Goal: Information Seeking & Learning: Learn about a topic

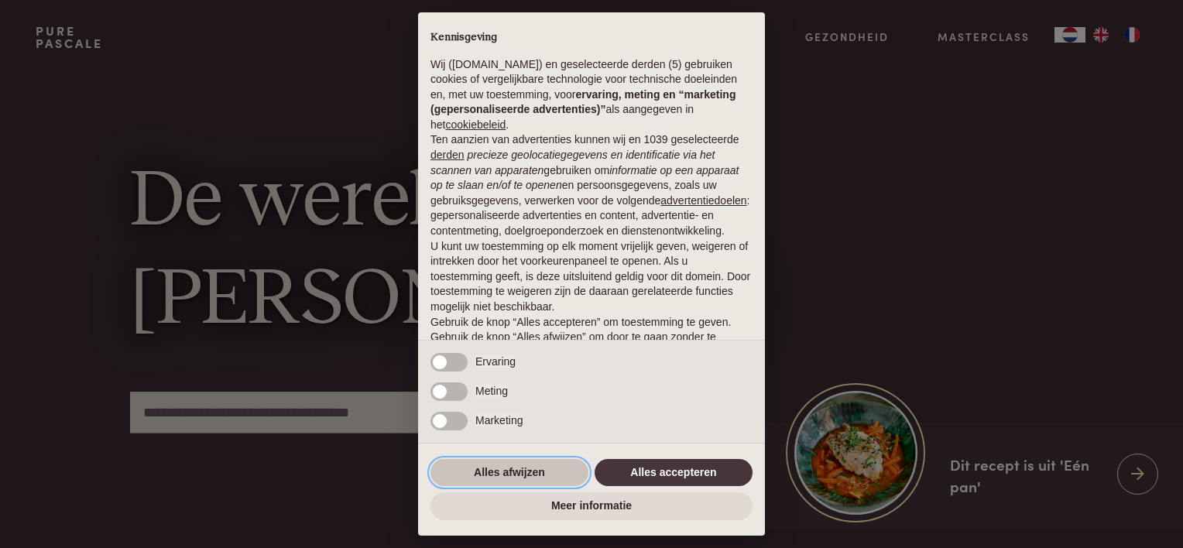
click at [520, 471] on button "Alles afwijzen" at bounding box center [509, 473] width 158 height 28
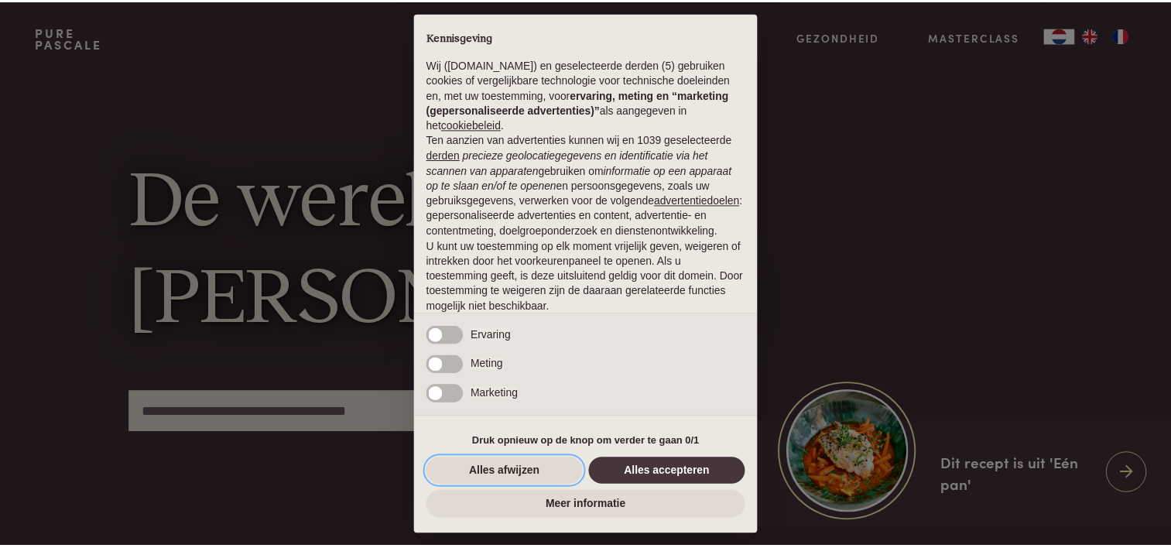
scroll to position [74, 0]
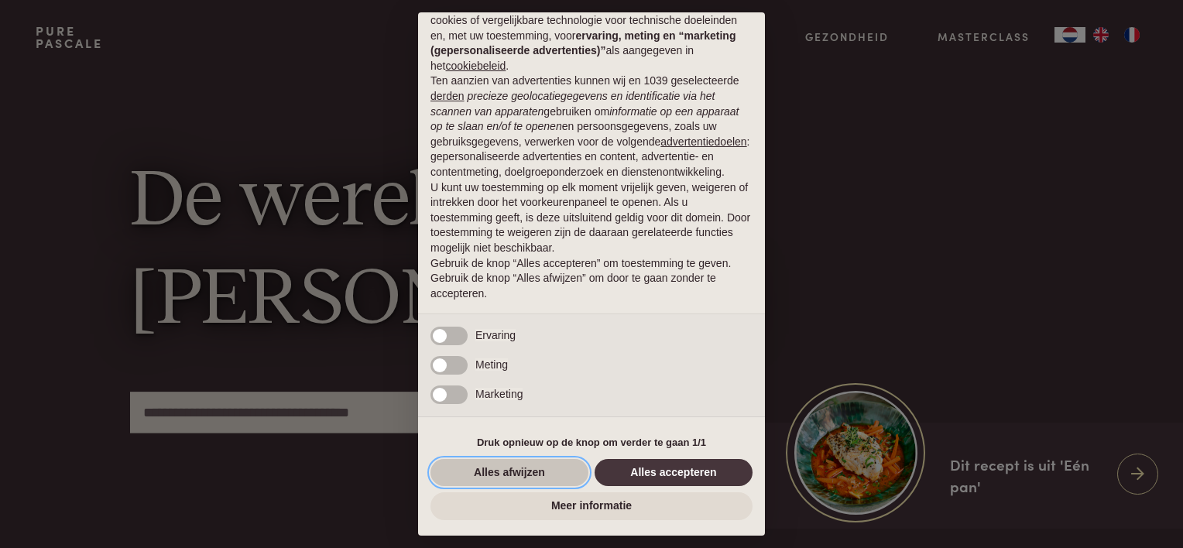
click at [519, 473] on button "Alles afwijzen" at bounding box center [509, 473] width 158 height 28
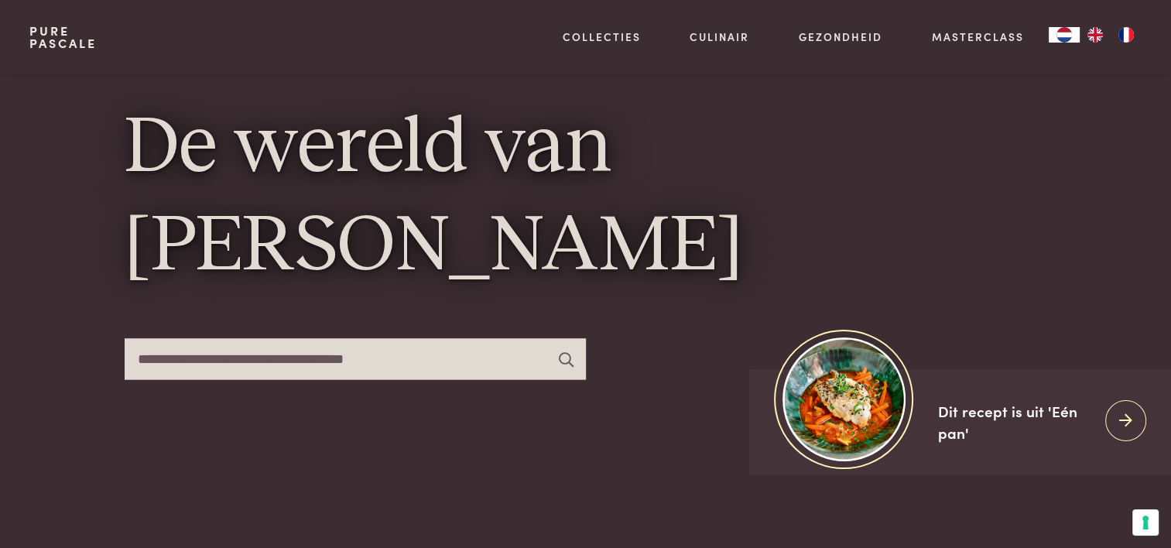
scroll to position [0, 0]
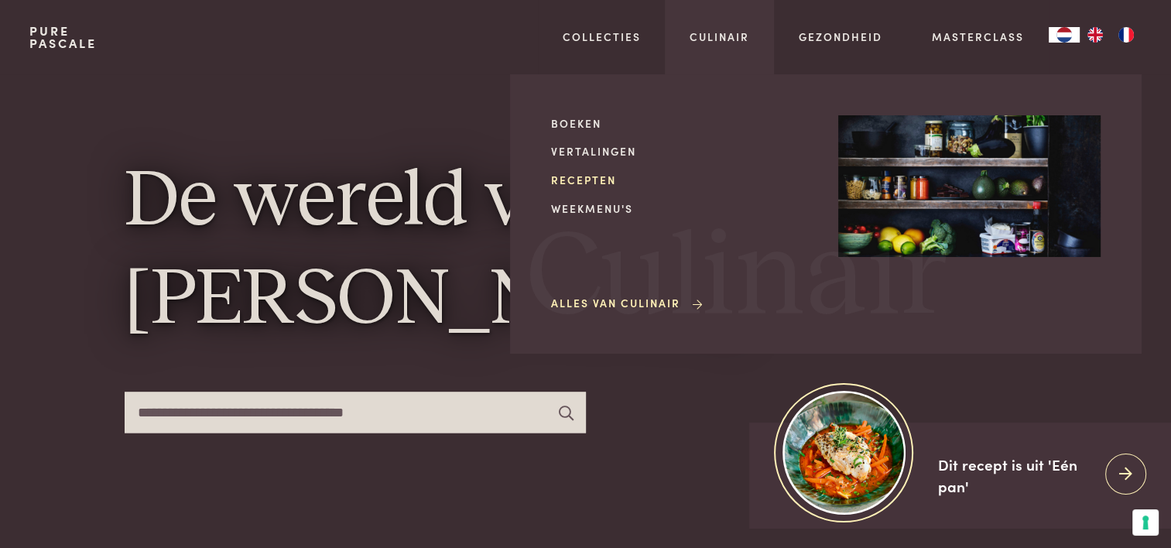
click at [588, 176] on link "Recepten" at bounding box center [682, 180] width 262 height 16
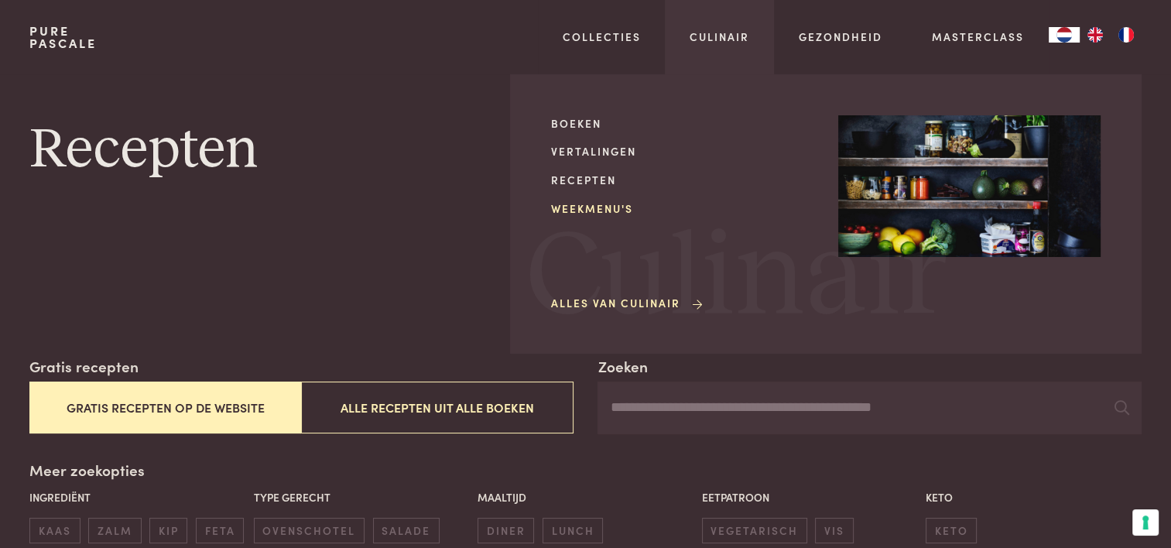
click at [597, 203] on link "Weekmenu's" at bounding box center [682, 208] width 262 height 16
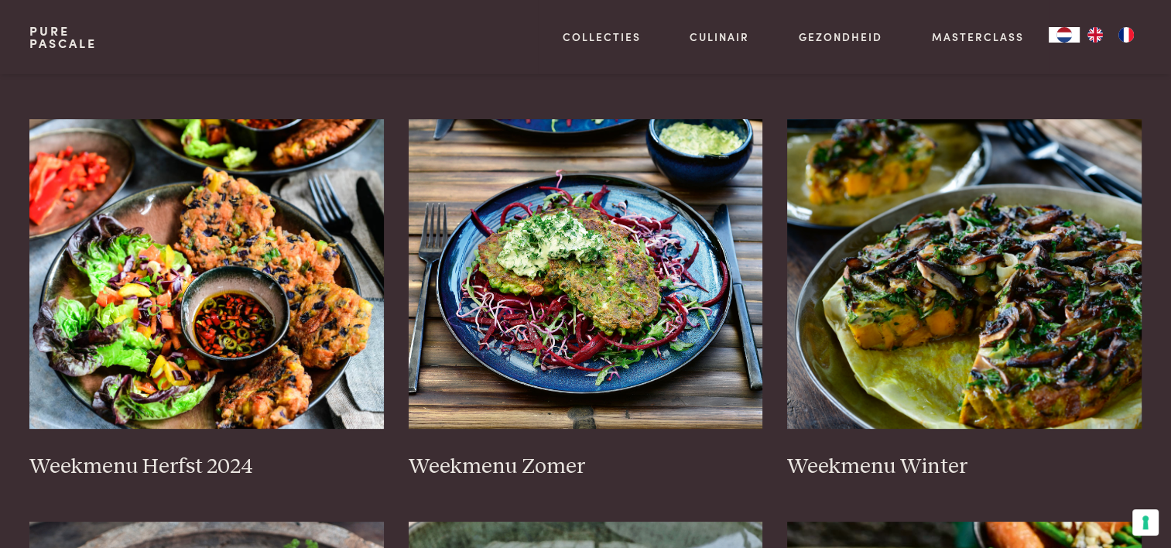
scroll to position [310, 0]
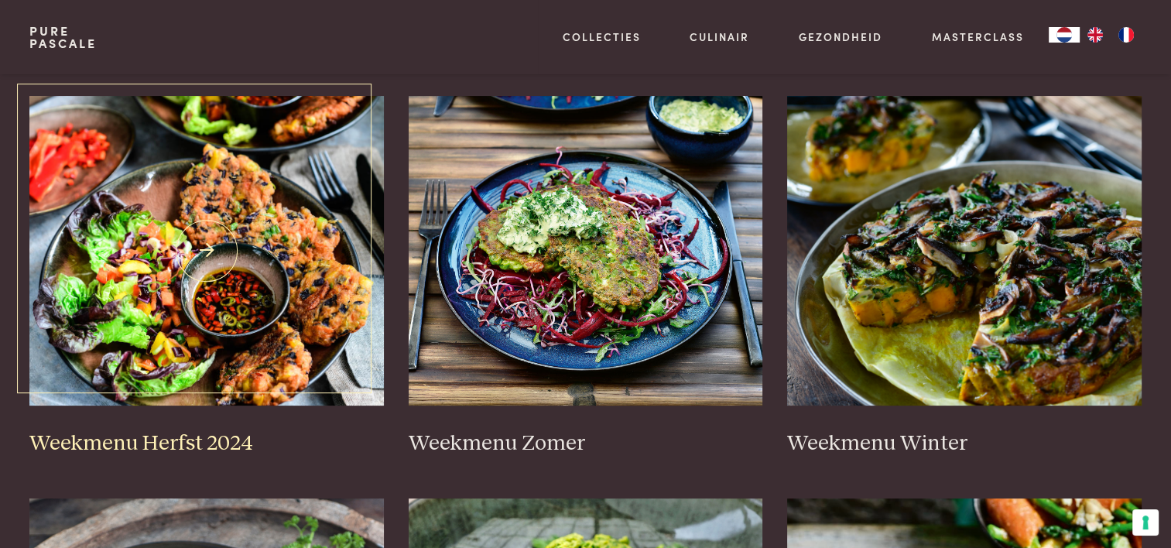
click at [220, 436] on h3 "Weekmenu Herfst 2024" at bounding box center [206, 443] width 354 height 27
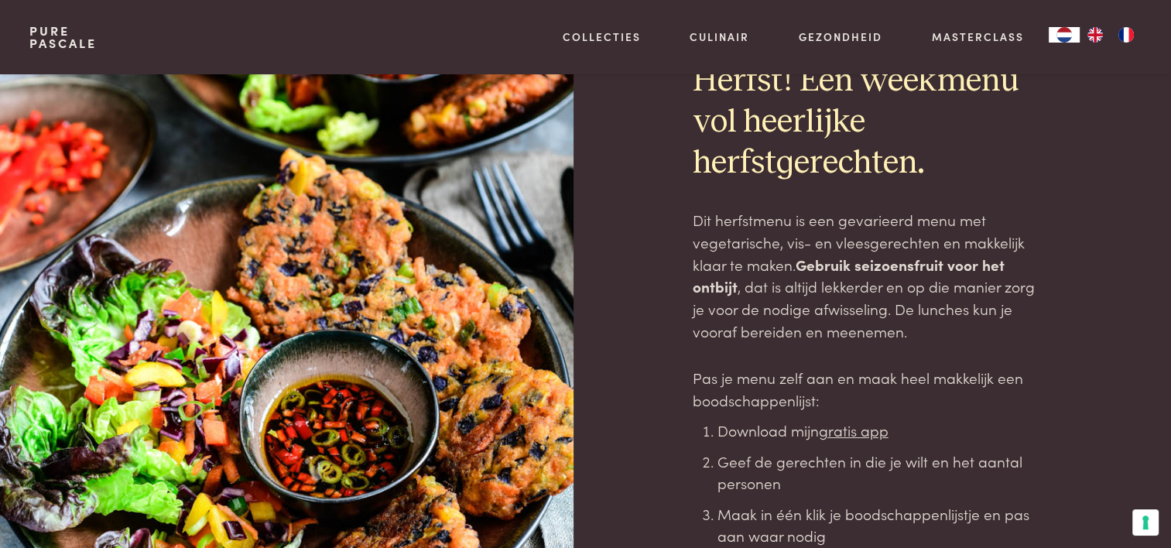
scroll to position [77, 0]
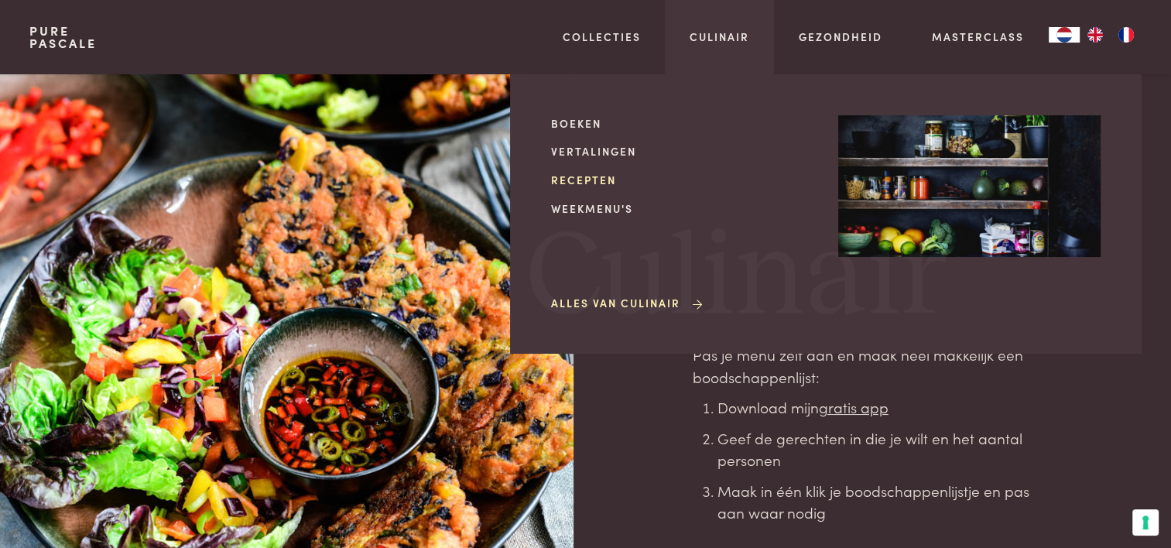
click at [594, 179] on link "Recepten" at bounding box center [682, 180] width 262 height 16
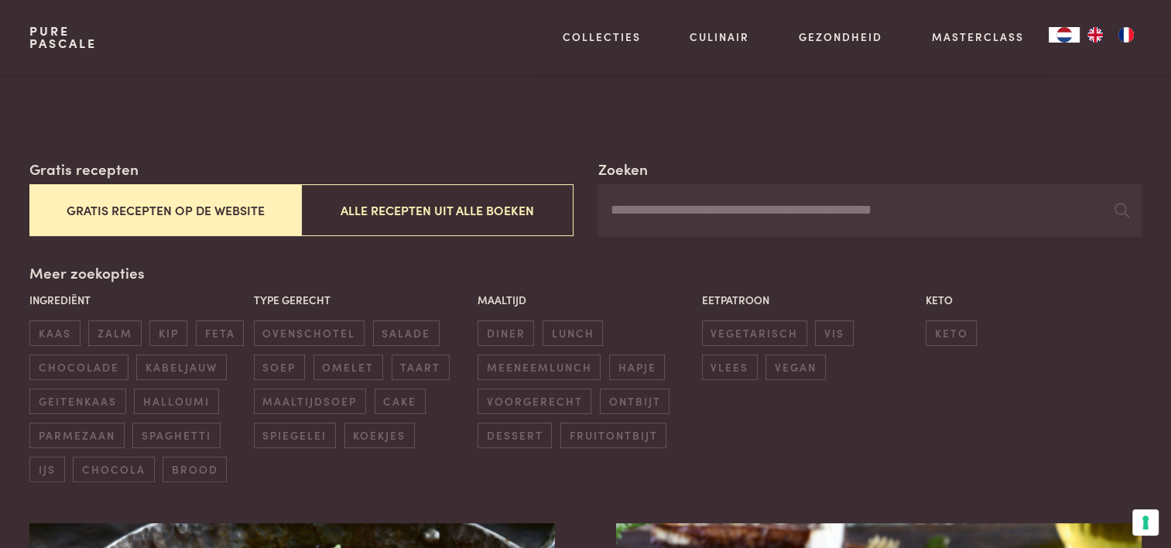
scroll to position [232, 0]
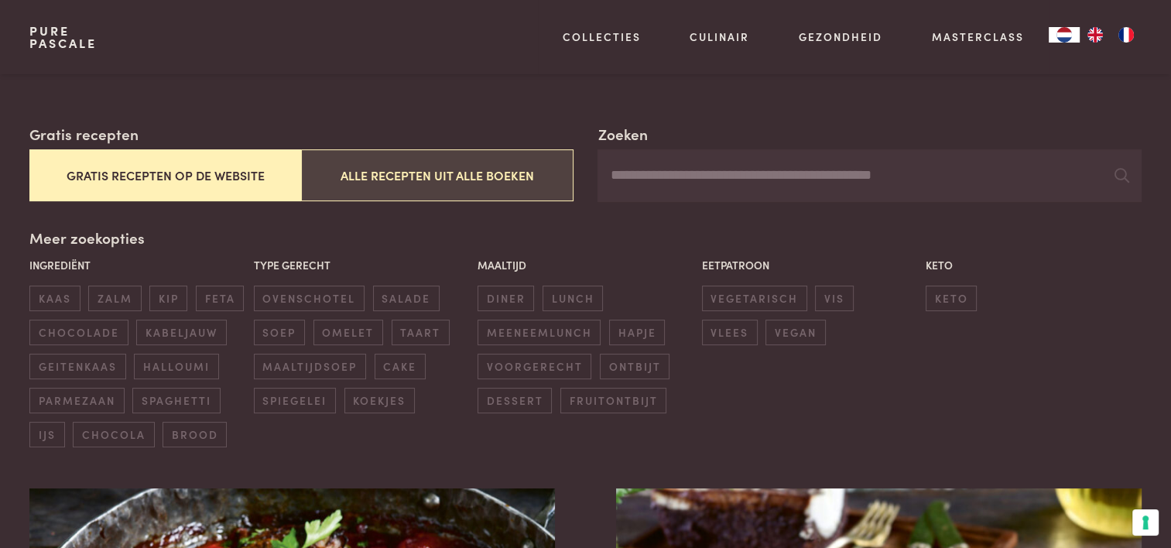
click at [386, 175] on button "Alle recepten uit alle boeken" at bounding box center [437, 175] width 272 height 52
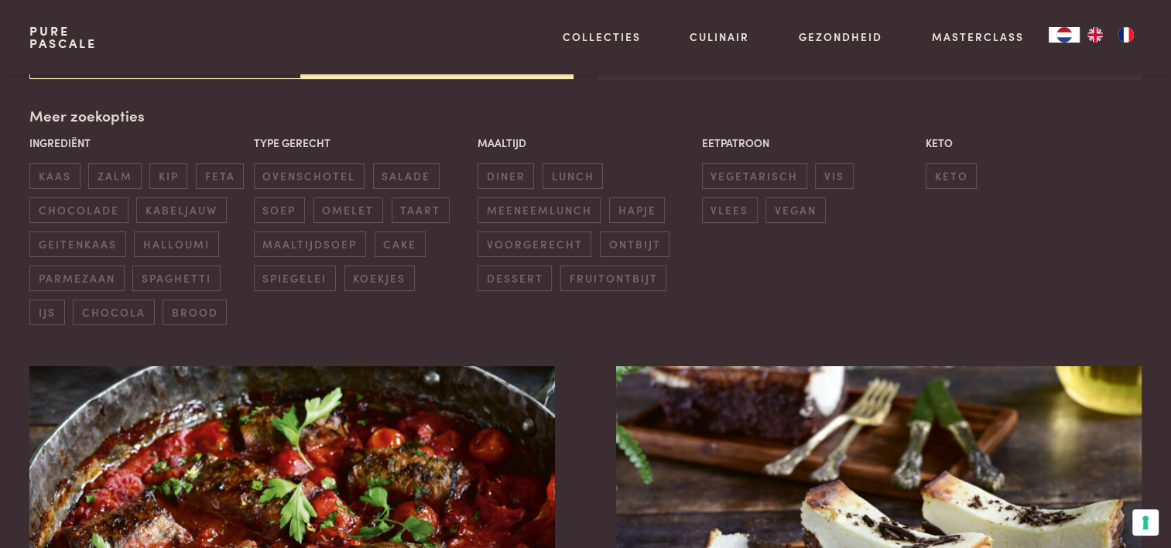
scroll to position [355, 0]
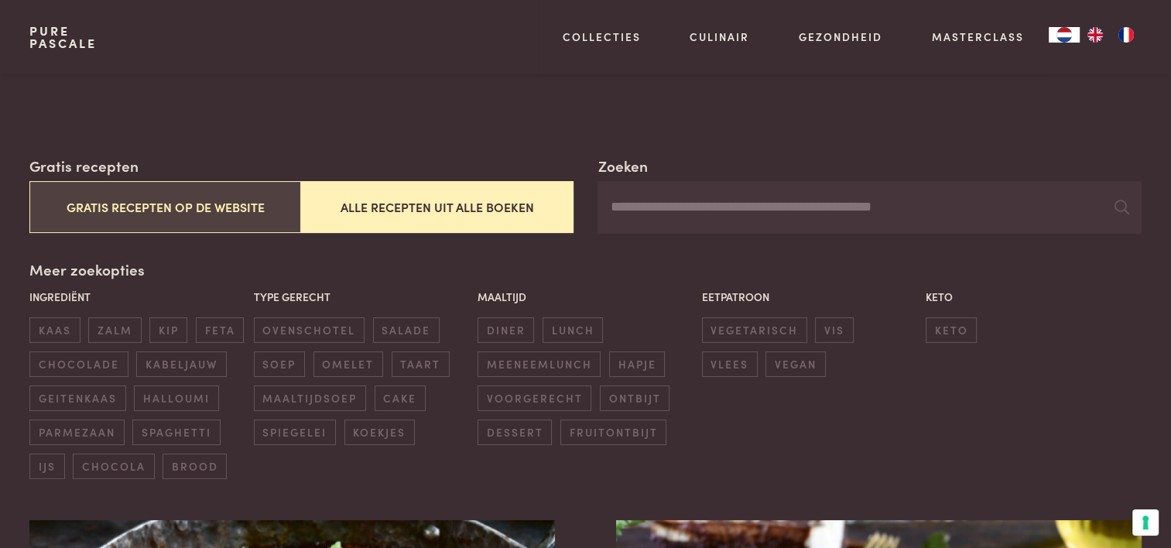
click at [180, 210] on button "Gratis recepten op de website" at bounding box center [165, 207] width 272 height 52
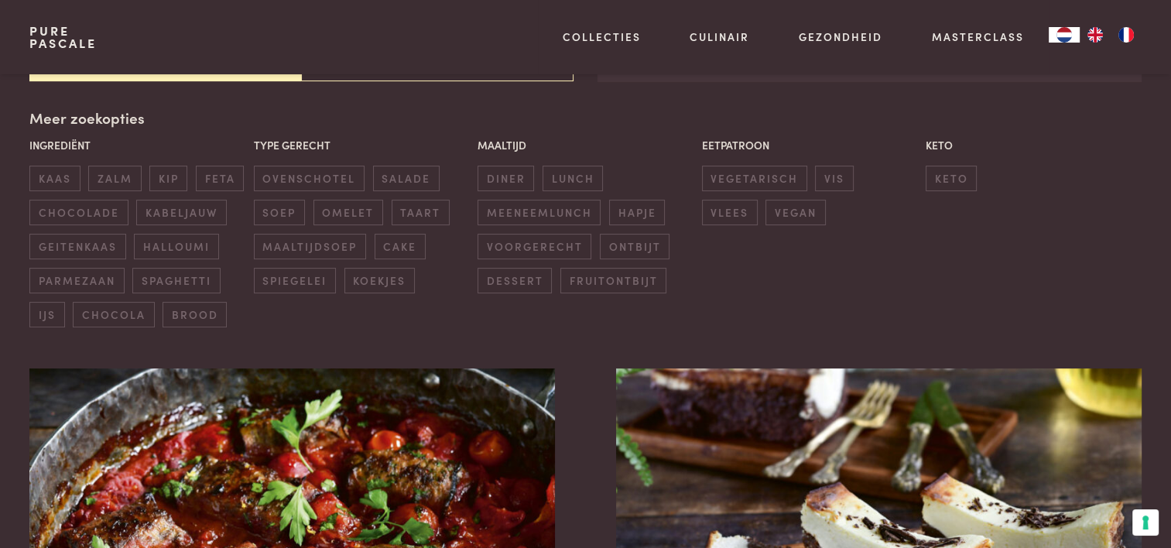
scroll to position [355, 0]
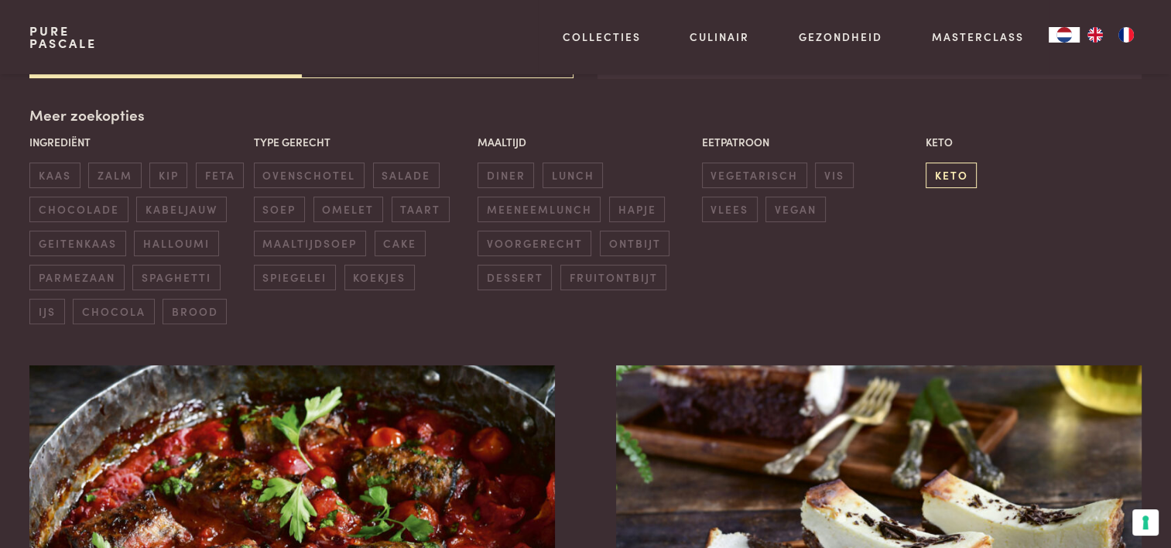
click at [947, 174] on span "keto" at bounding box center [951, 176] width 51 height 26
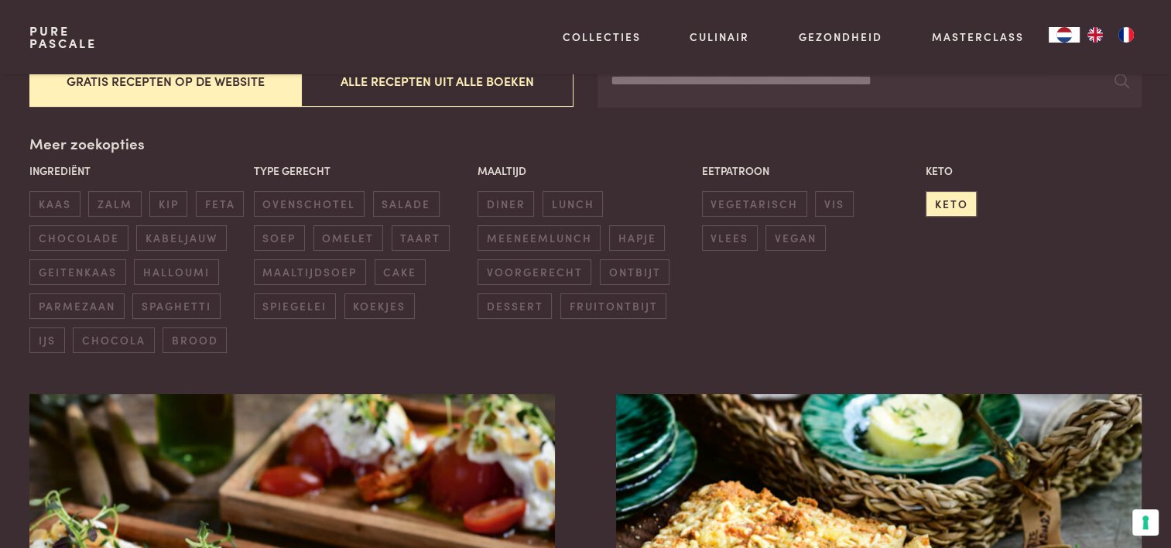
scroll to position [278, 0]
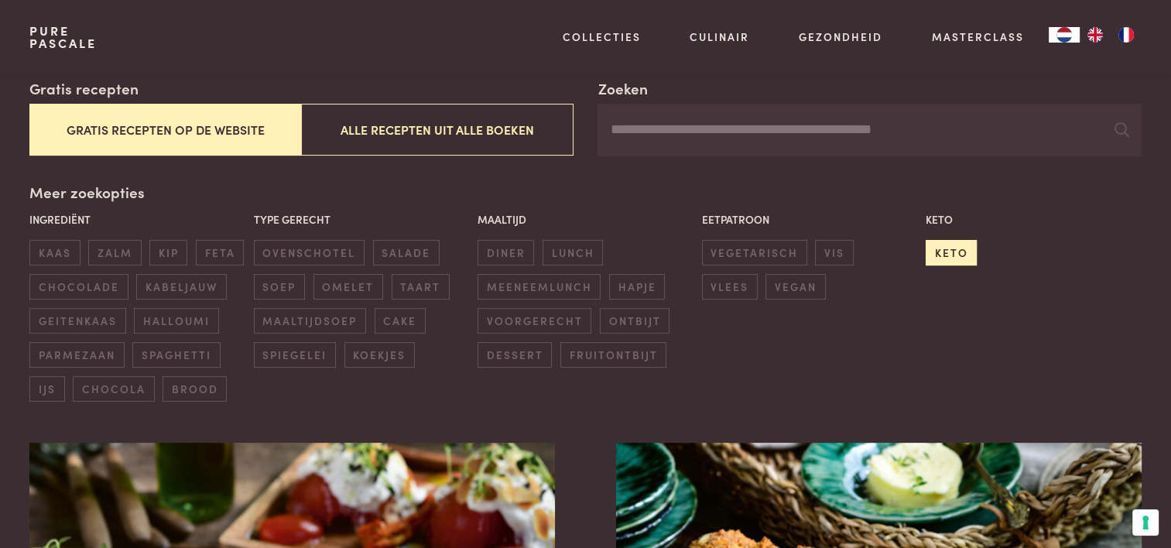
click at [950, 257] on span "keto" at bounding box center [951, 253] width 51 height 26
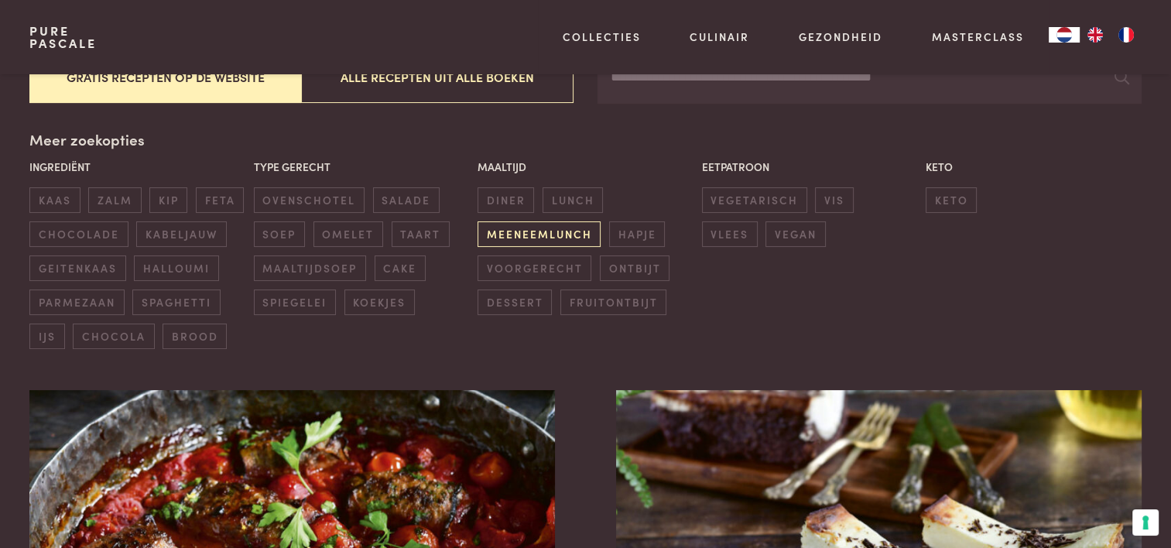
scroll to position [123, 0]
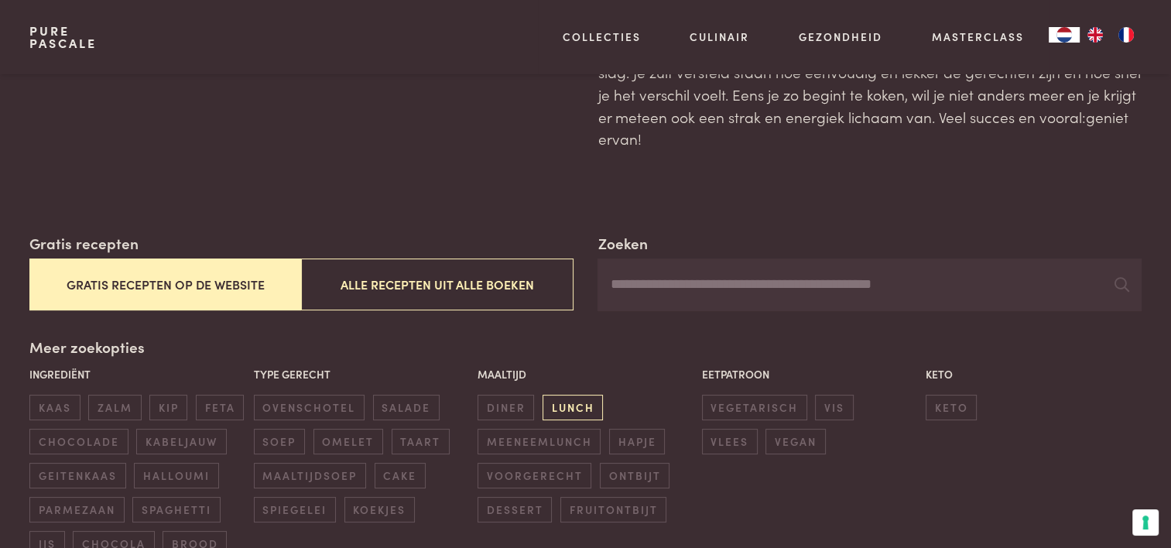
click at [573, 406] on span "lunch" at bounding box center [573, 408] width 60 height 26
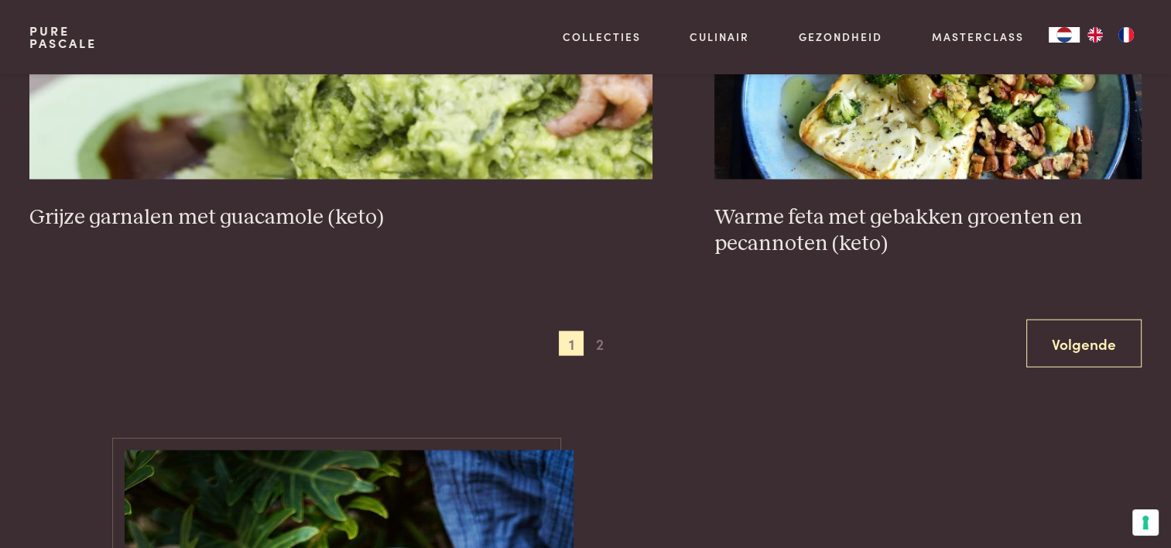
scroll to position [3064, 0]
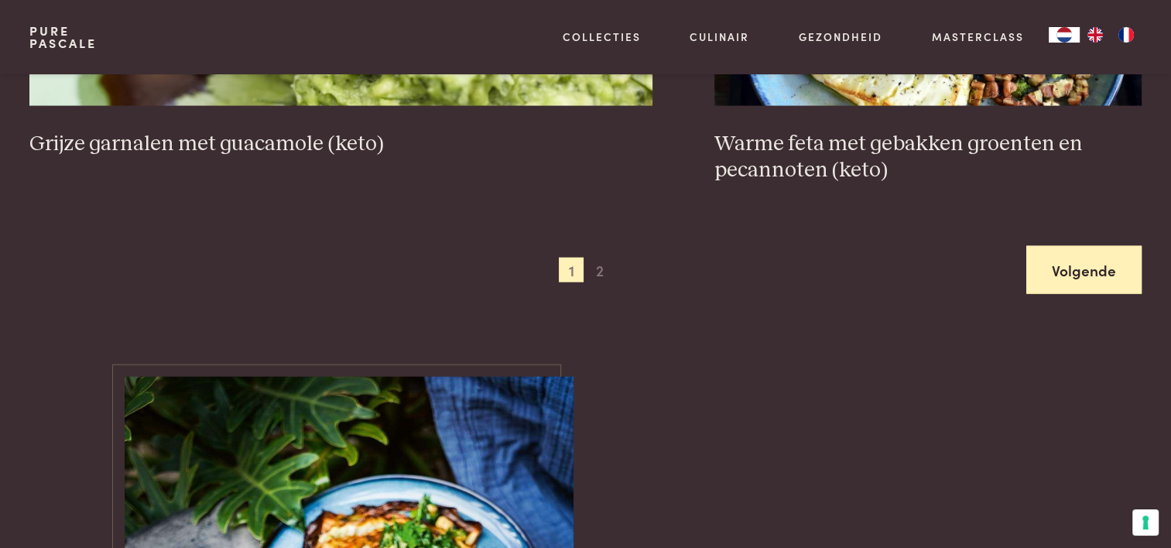
click at [1075, 272] on link "Volgende" at bounding box center [1083, 270] width 115 height 49
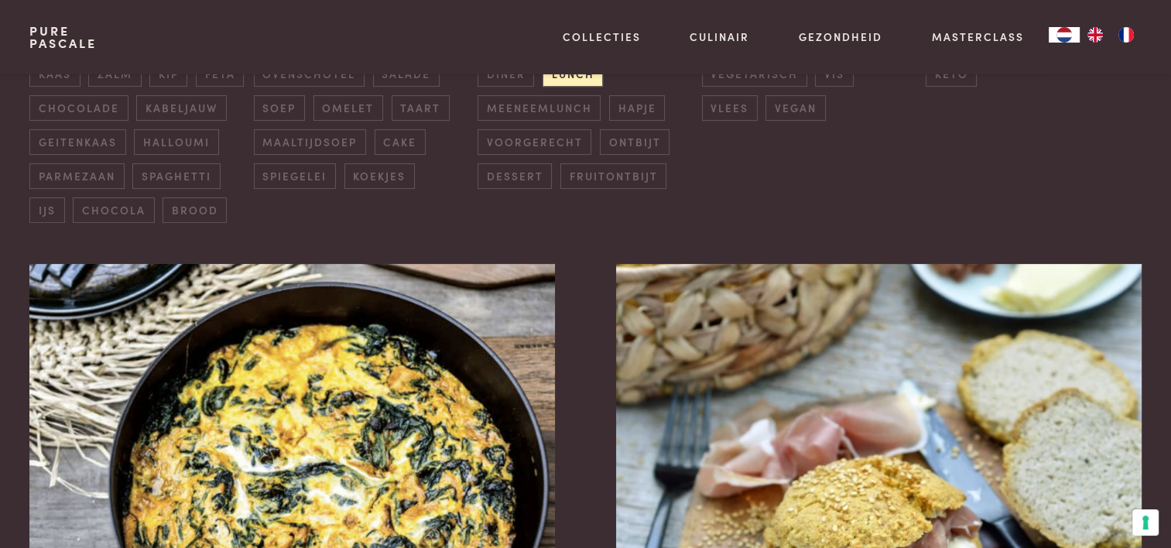
scroll to position [278, 0]
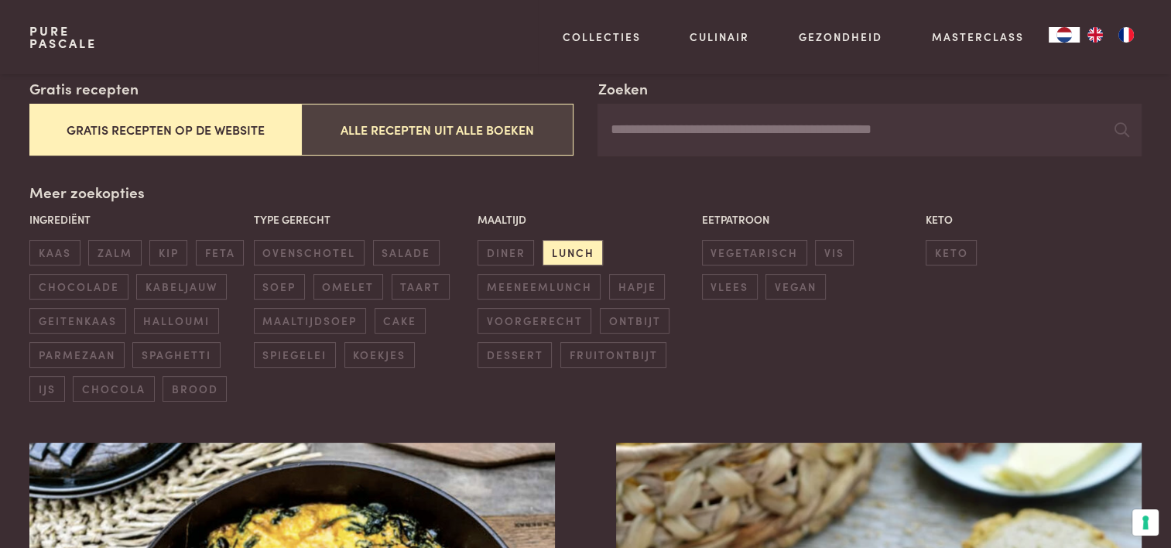
click at [392, 141] on button "Alle recepten uit alle boeken" at bounding box center [437, 130] width 272 height 52
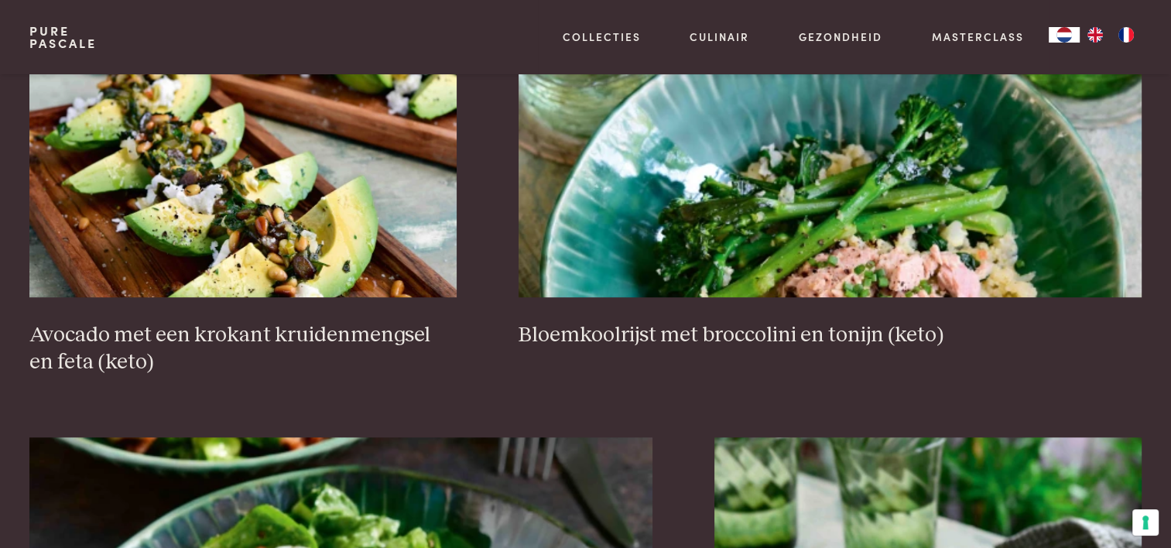
scroll to position [1129, 0]
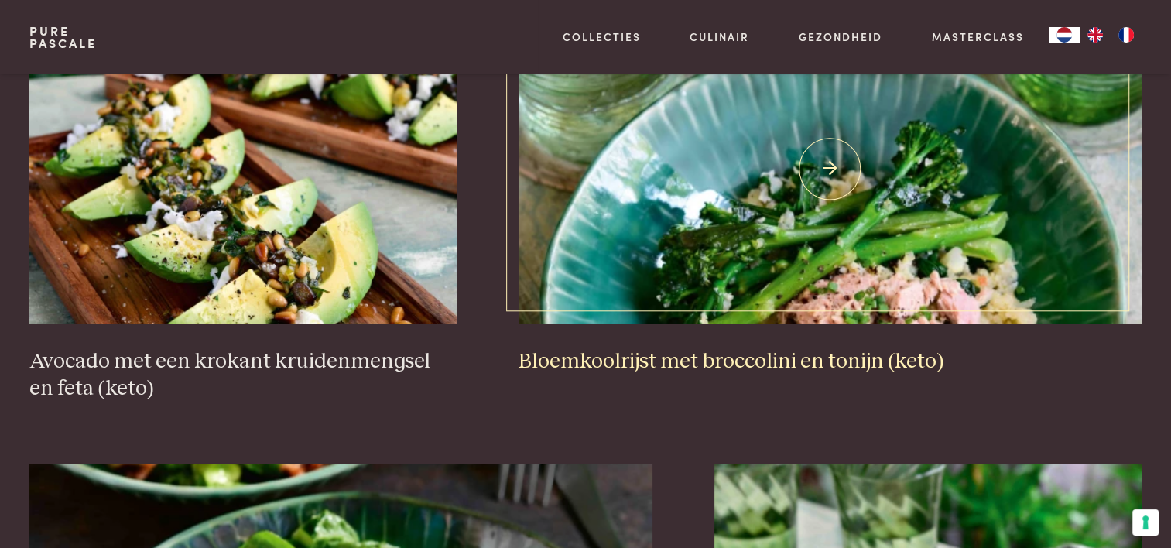
click at [693, 358] on h3 "Bloemkoolrijst met broccolini en tonijn (keto)" at bounding box center [830, 361] width 623 height 27
click at [701, 352] on h3 "Bloemkoolrijst met broccolini en tonijn (keto)" at bounding box center [830, 361] width 623 height 27
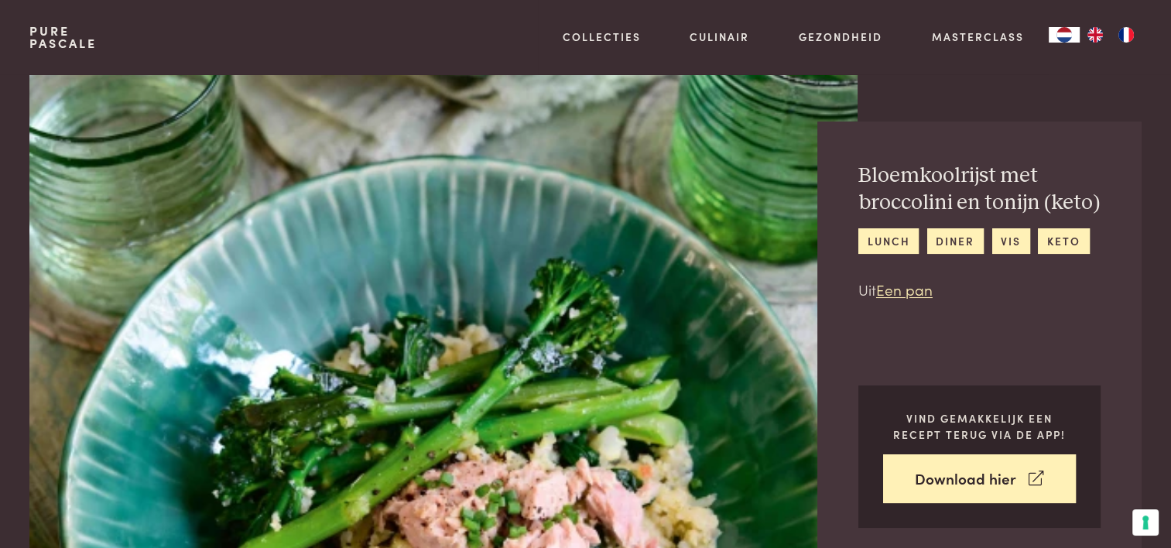
click at [656, 418] on img at bounding box center [442, 322] width 827 height 497
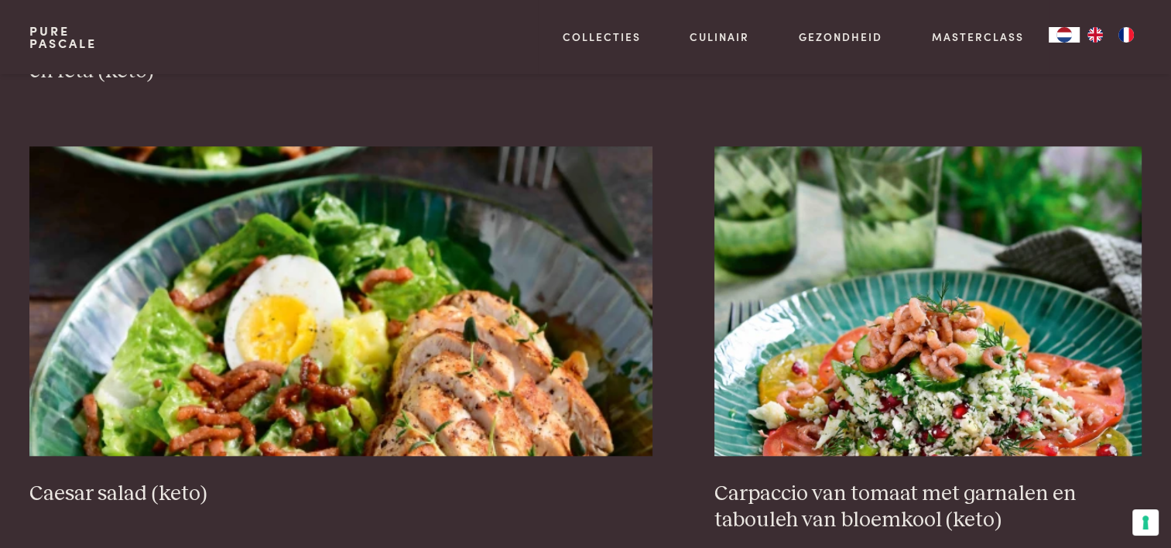
scroll to position [1516, 0]
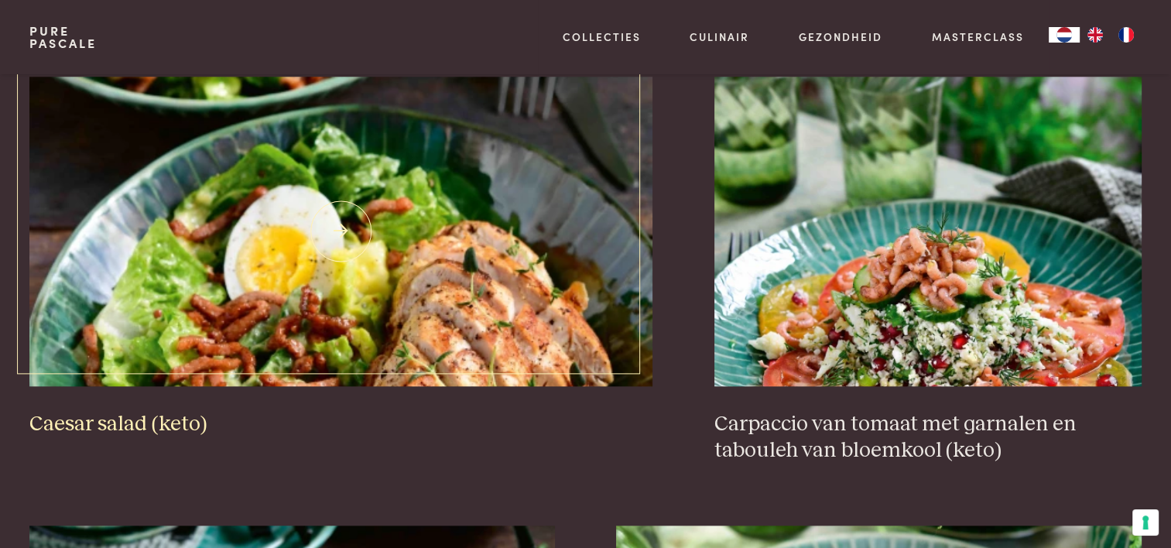
click at [122, 420] on h3 "Caesar salad (keto)" at bounding box center [340, 424] width 623 height 27
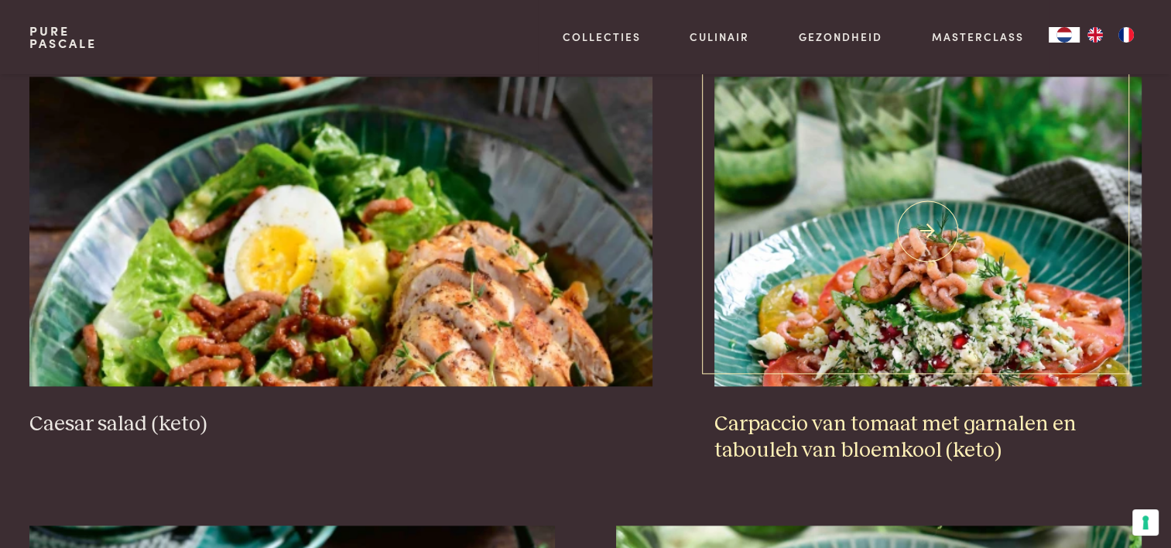
click at [819, 440] on h3 "Carpaccio van tomaat met garnalen en tabouleh van bloemkool (keto)" at bounding box center [927, 437] width 427 height 53
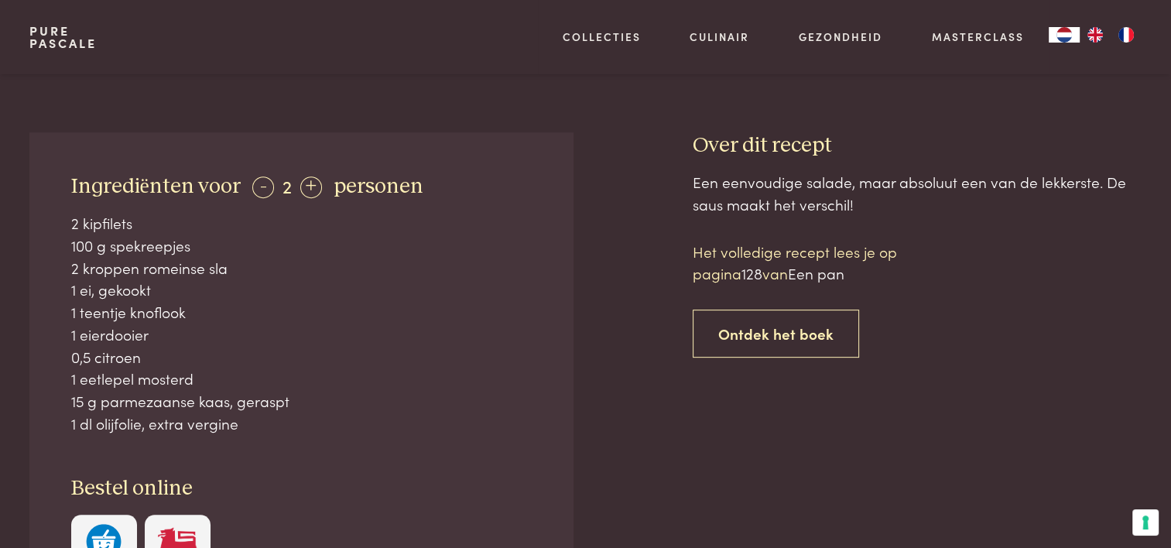
scroll to position [619, 0]
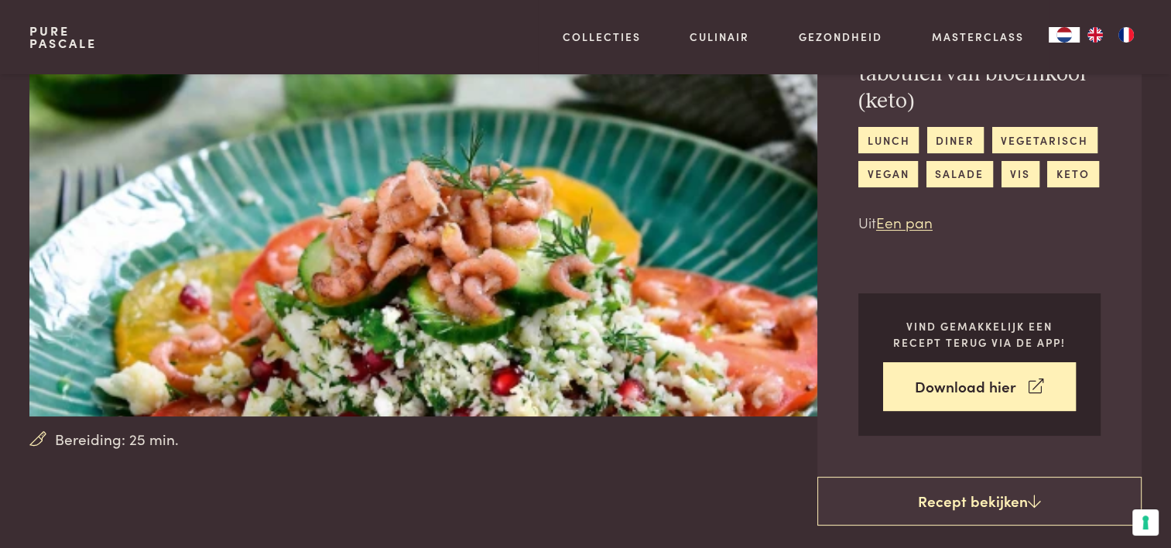
scroll to position [155, 0]
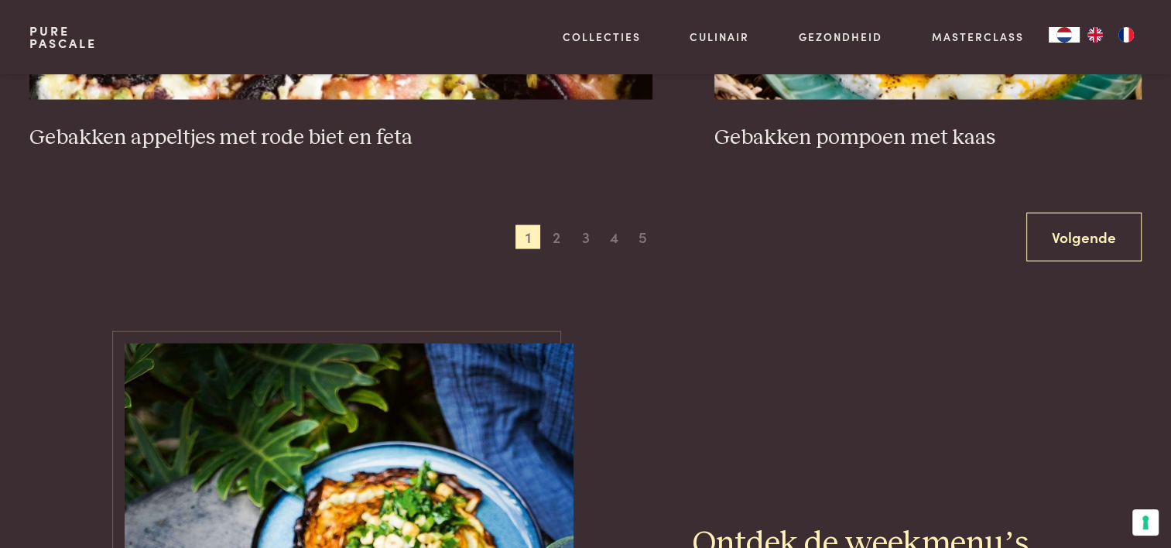
scroll to position [3141, 0]
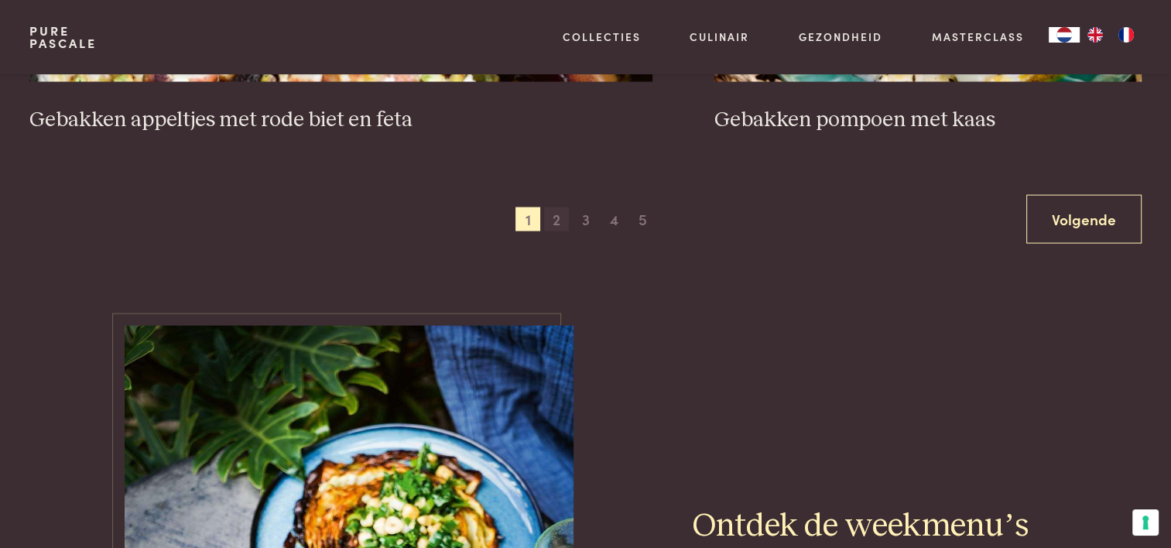
click at [549, 220] on span "2" at bounding box center [556, 219] width 25 height 25
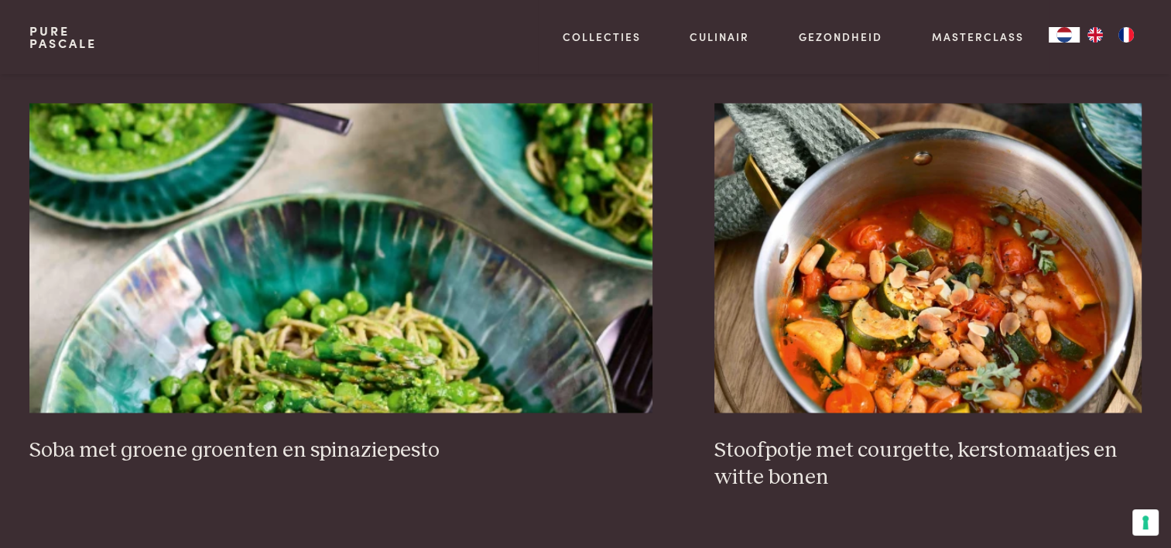
scroll to position [2754, 0]
